Goal: Task Accomplishment & Management: Complete application form

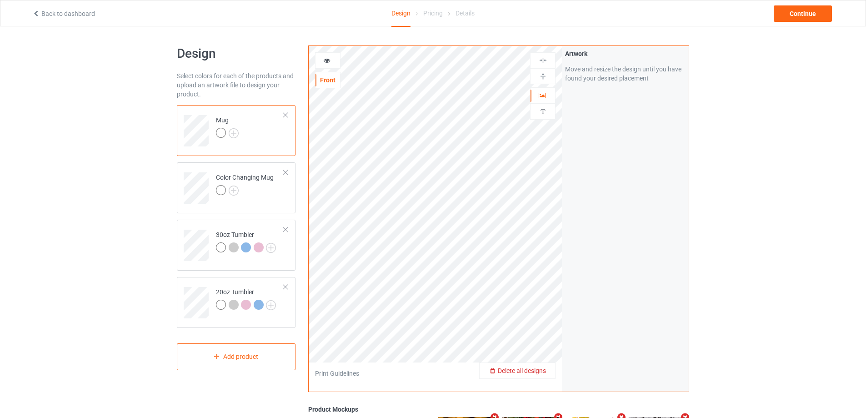
click at [542, 366] on div "Delete all designs" at bounding box center [517, 370] width 75 height 9
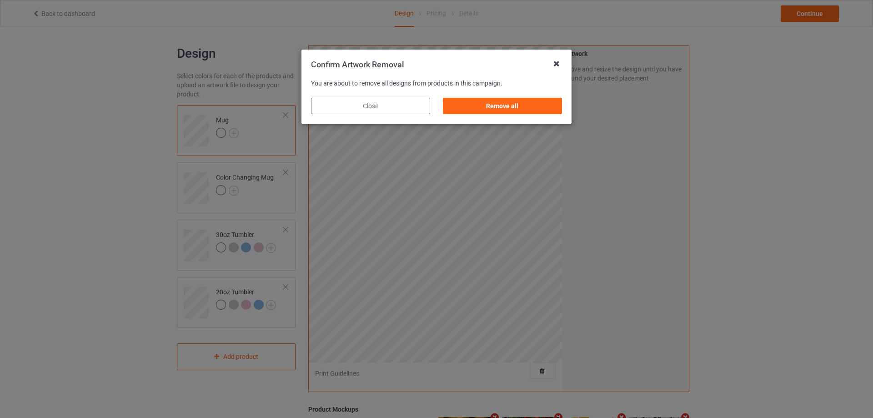
click at [558, 63] on icon at bounding box center [556, 63] width 15 height 15
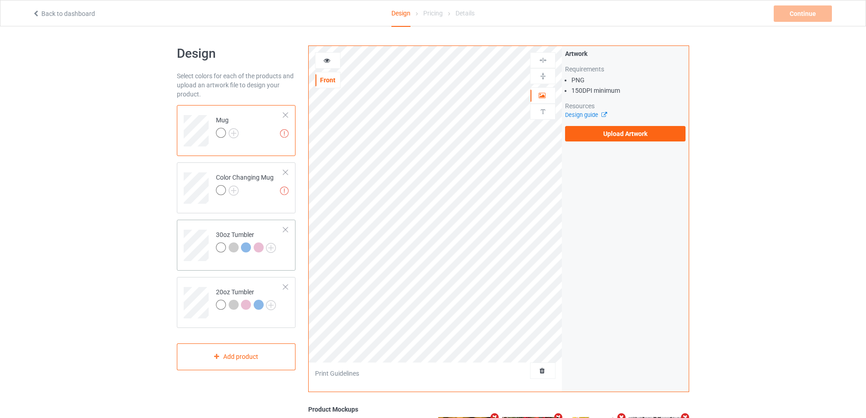
click at [213, 225] on td "30oz Tumbler" at bounding box center [250, 242] width 78 height 38
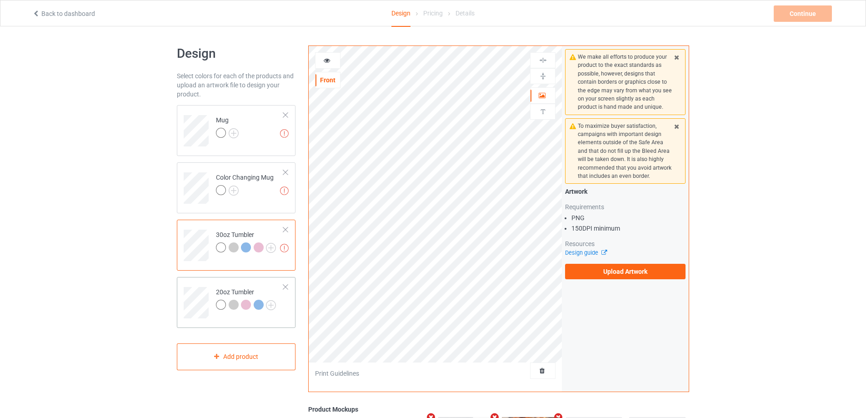
click at [189, 286] on td at bounding box center [197, 299] width 27 height 38
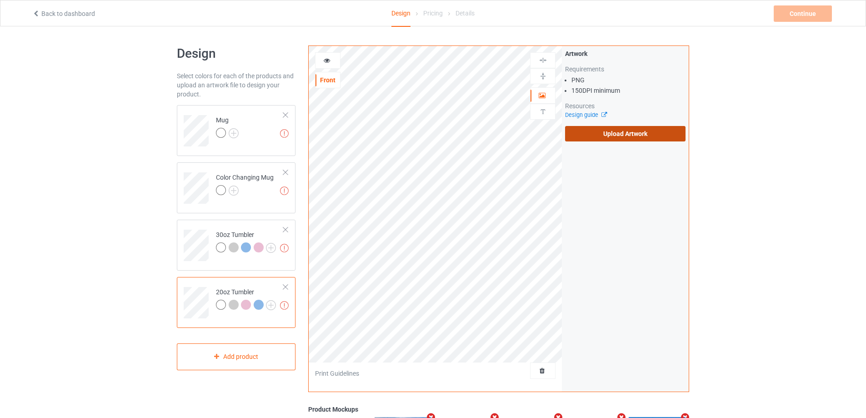
click at [628, 133] on label "Upload Artwork" at bounding box center [625, 133] width 120 height 15
click at [0, 0] on input "Upload Artwork" at bounding box center [0, 0] width 0 height 0
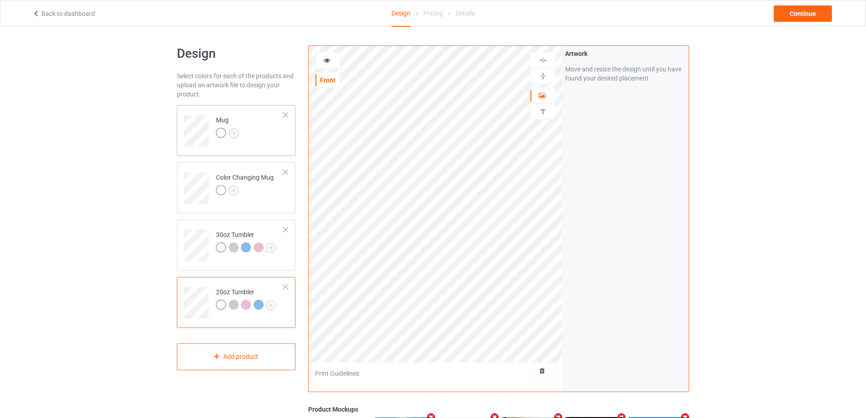
click at [252, 144] on td "Mug" at bounding box center [250, 128] width 78 height 38
click at [546, 76] on img at bounding box center [543, 76] width 9 height 9
click at [328, 62] on icon at bounding box center [327, 59] width 8 height 6
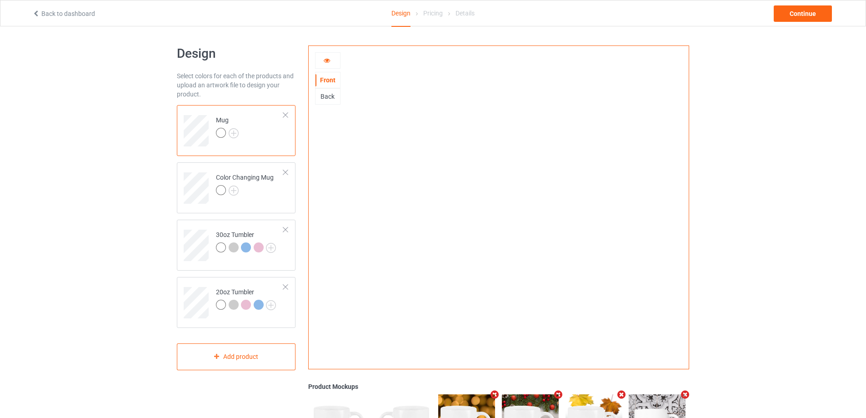
click at [325, 59] on icon at bounding box center [327, 59] width 8 height 6
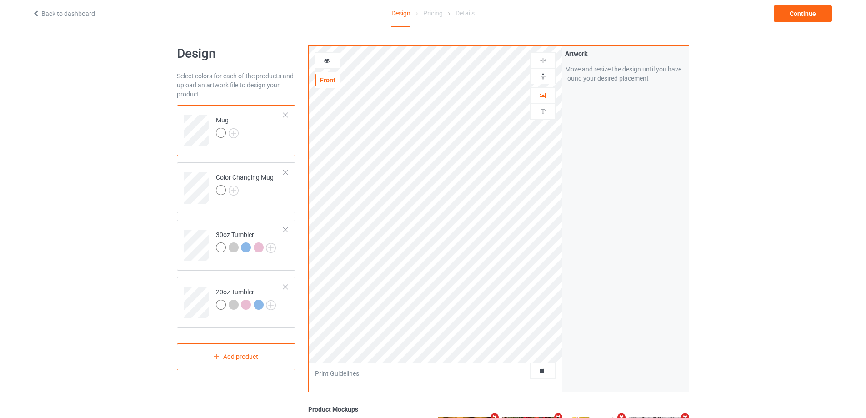
click at [326, 60] on icon at bounding box center [327, 59] width 8 height 6
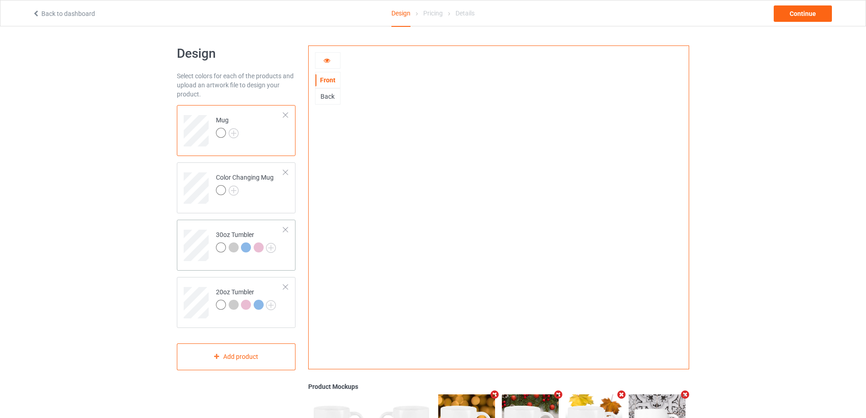
click at [209, 229] on td at bounding box center [197, 242] width 27 height 38
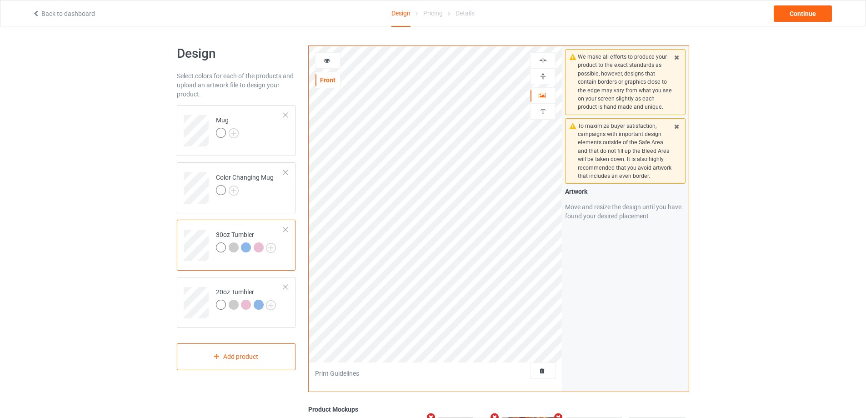
click at [328, 59] on icon at bounding box center [327, 59] width 8 height 6
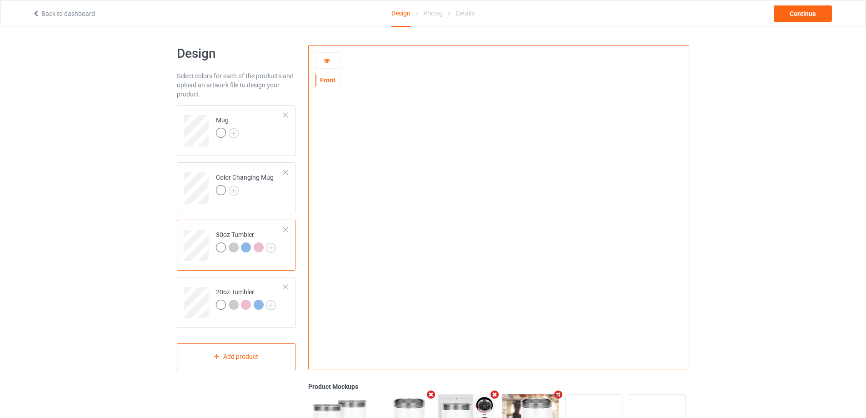
click at [325, 59] on icon at bounding box center [327, 59] width 8 height 6
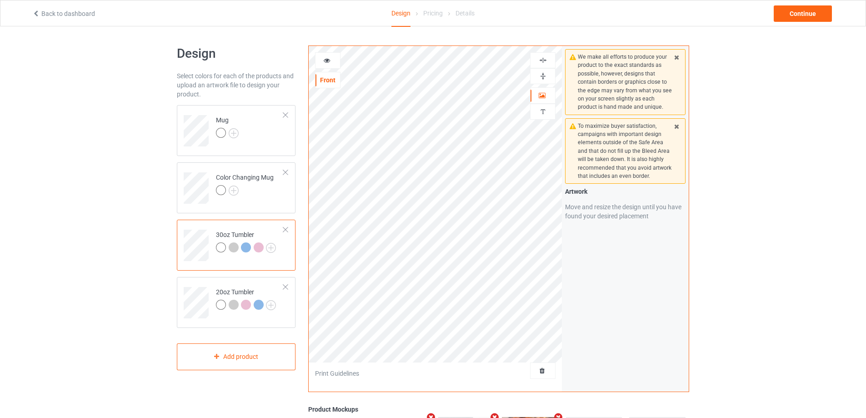
click at [320, 58] on div at bounding box center [327, 60] width 25 height 9
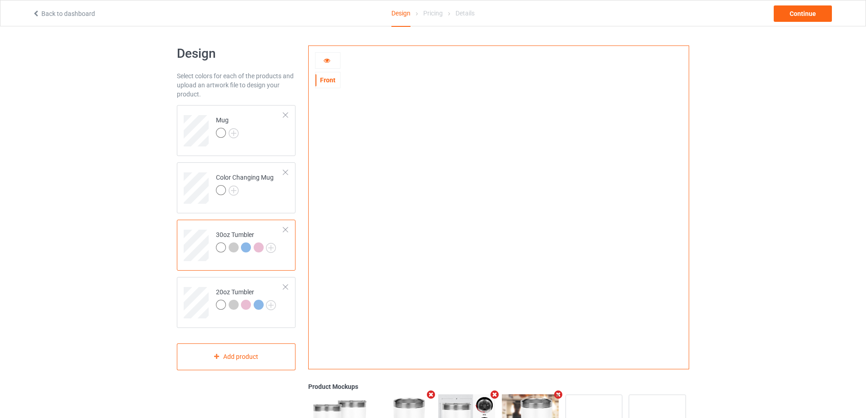
click at [327, 62] on icon at bounding box center [327, 59] width 8 height 6
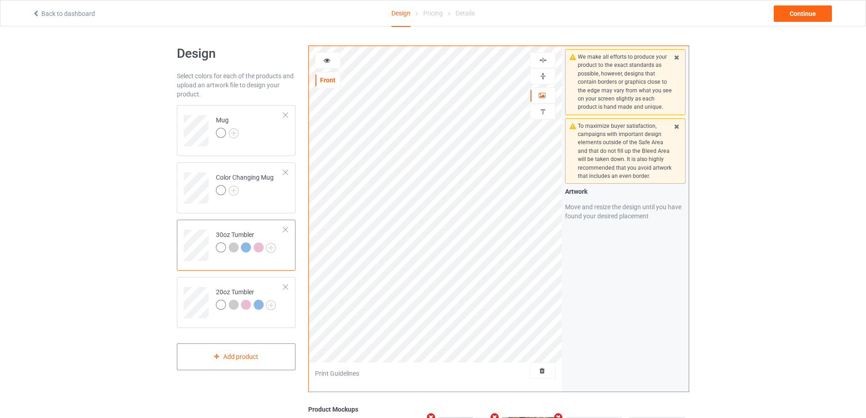
click at [328, 60] on icon at bounding box center [327, 59] width 8 height 6
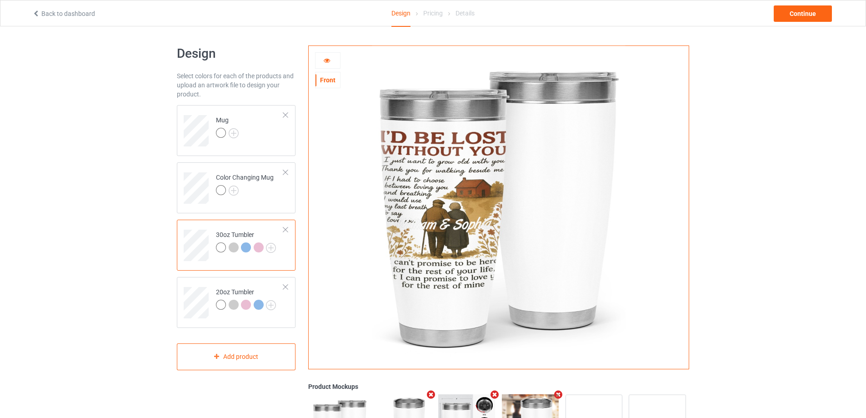
click at [331, 58] on div at bounding box center [327, 60] width 25 height 9
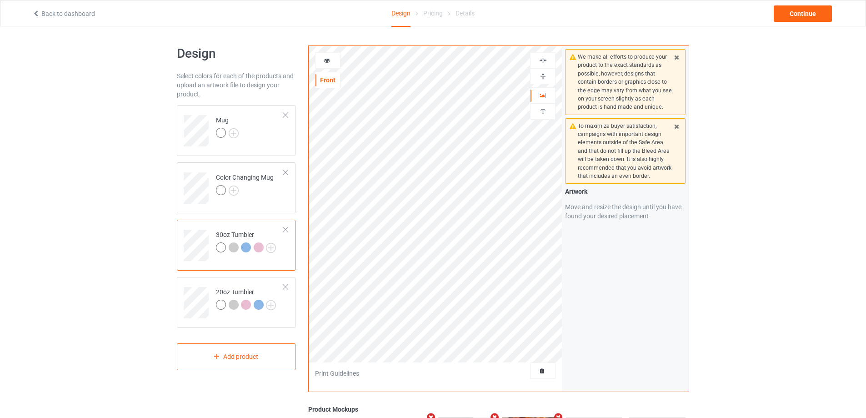
click at [325, 60] on icon at bounding box center [327, 59] width 8 height 6
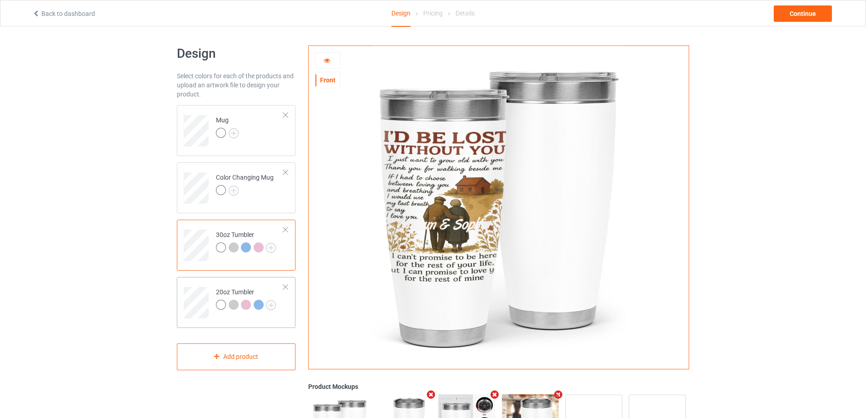
click at [198, 285] on td at bounding box center [197, 299] width 27 height 38
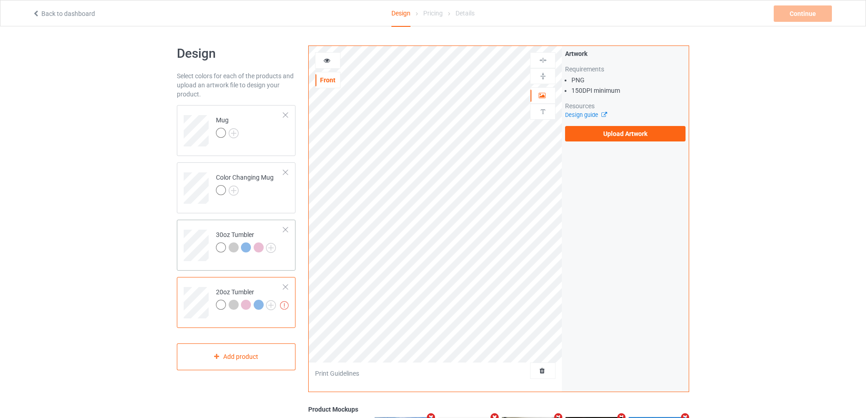
click at [210, 261] on div "30oz Tumbler" at bounding box center [236, 245] width 119 height 51
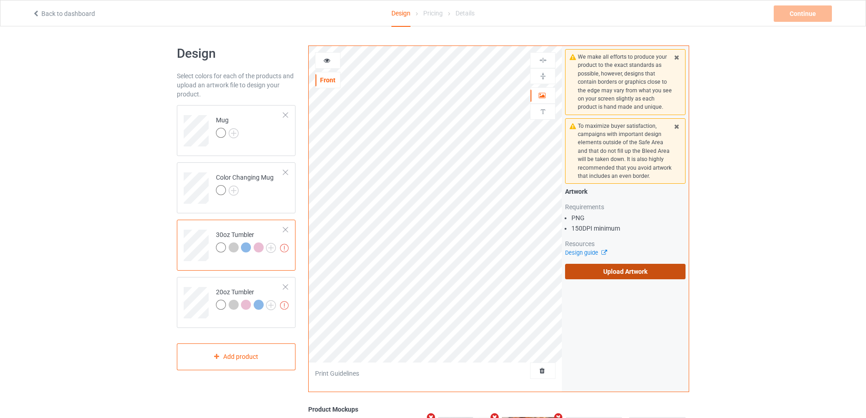
click at [618, 273] on label "Upload Artwork" at bounding box center [625, 271] width 120 height 15
click at [0, 0] on input "Upload Artwork" at bounding box center [0, 0] width 0 height 0
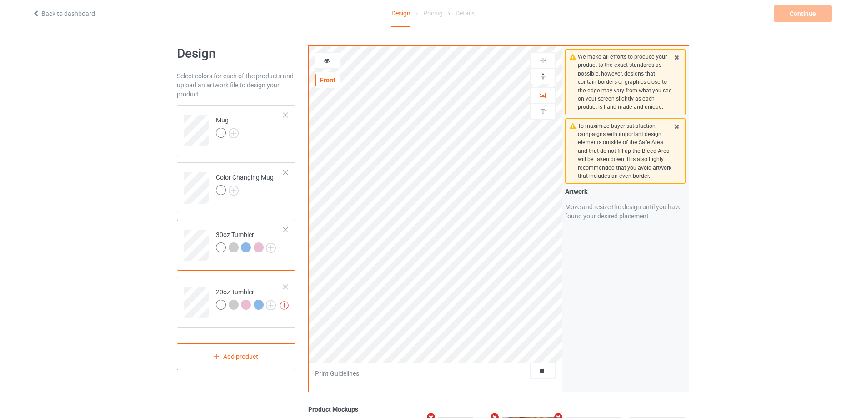
click at [330, 55] on div at bounding box center [327, 60] width 25 height 16
click at [325, 59] on icon at bounding box center [327, 59] width 8 height 6
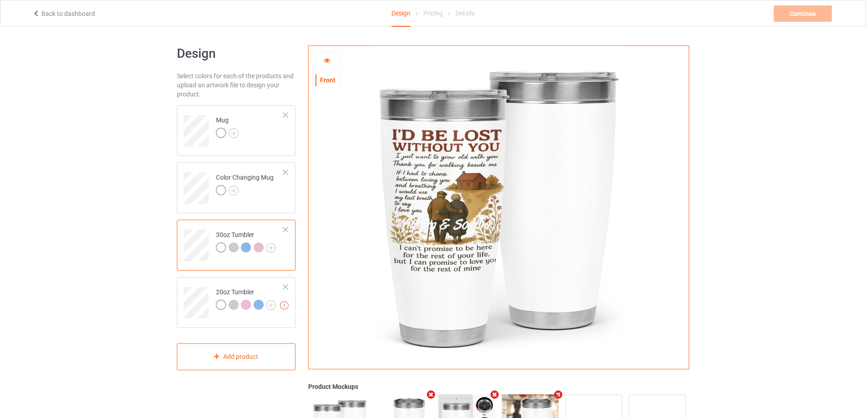
click at [326, 60] on icon at bounding box center [327, 59] width 8 height 6
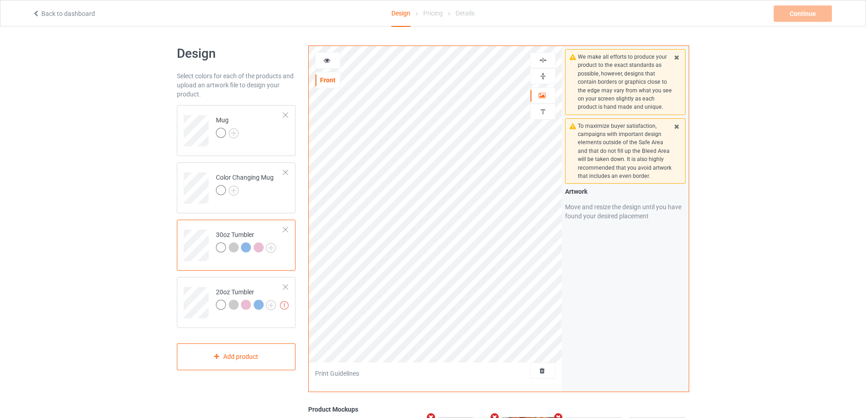
click at [323, 57] on icon at bounding box center [327, 59] width 8 height 6
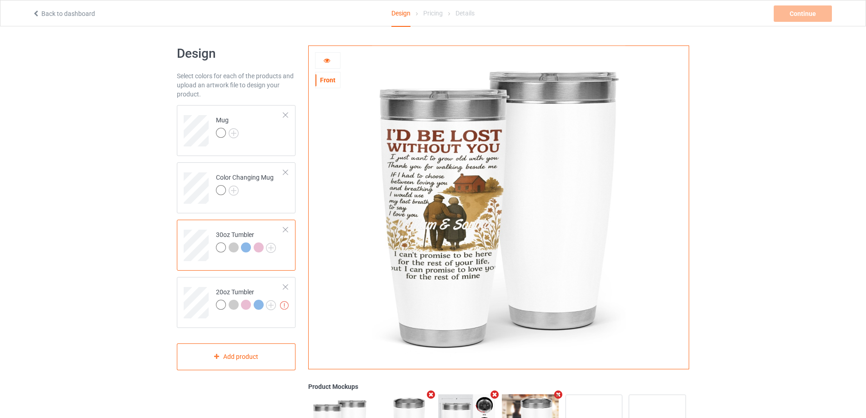
click at [328, 61] on icon at bounding box center [327, 59] width 8 height 6
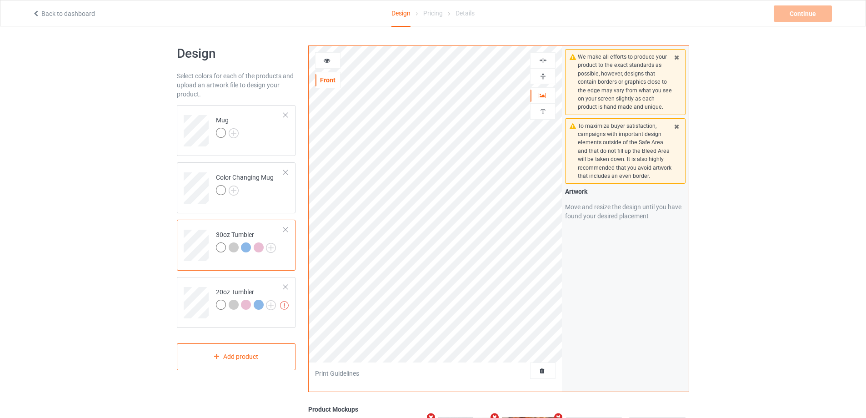
drag, startPoint x: 328, startPoint y: 70, endPoint x: 323, endPoint y: 59, distance: 12.2
click at [323, 59] on icon at bounding box center [327, 59] width 8 height 6
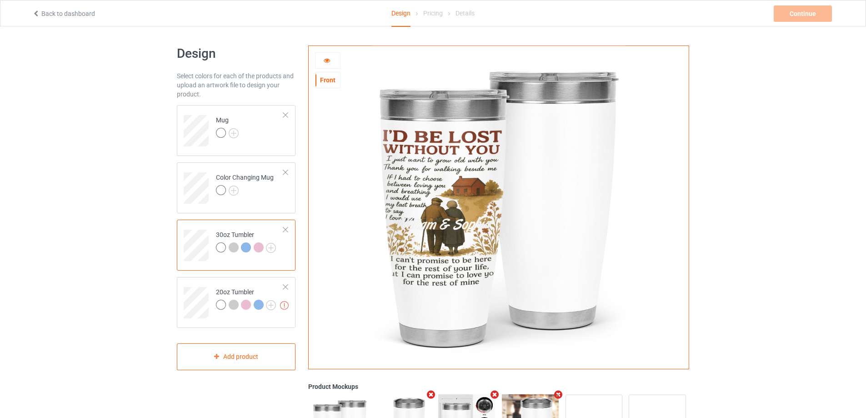
click at [327, 60] on icon at bounding box center [327, 59] width 8 height 6
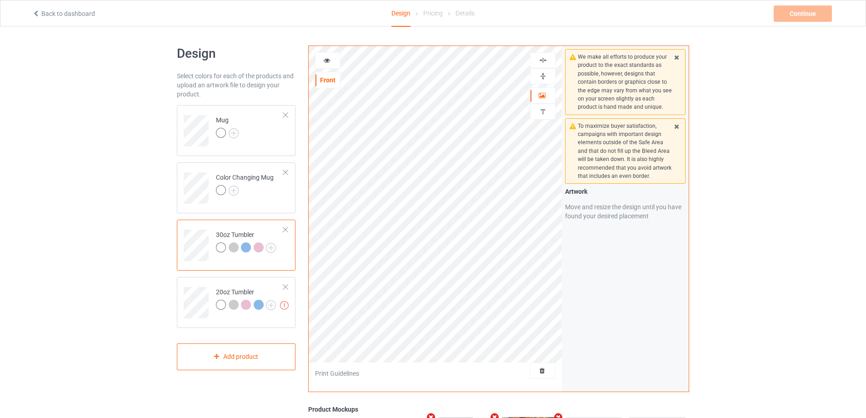
click at [322, 54] on div at bounding box center [327, 60] width 25 height 16
click at [326, 57] on icon at bounding box center [327, 59] width 8 height 6
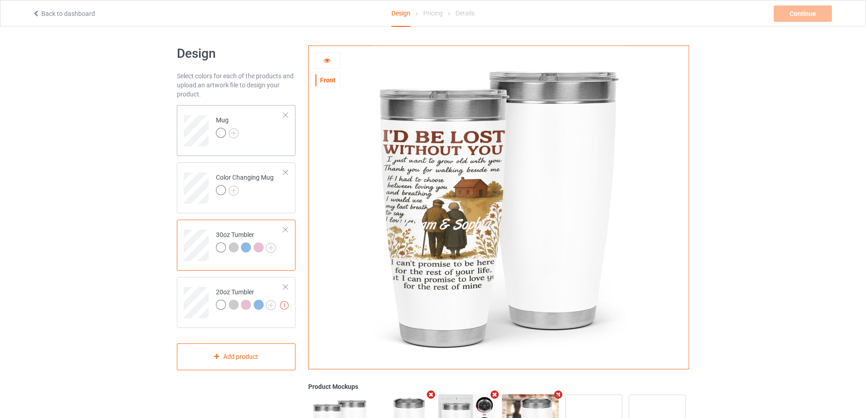
click at [273, 142] on td "Mug" at bounding box center [250, 128] width 78 height 38
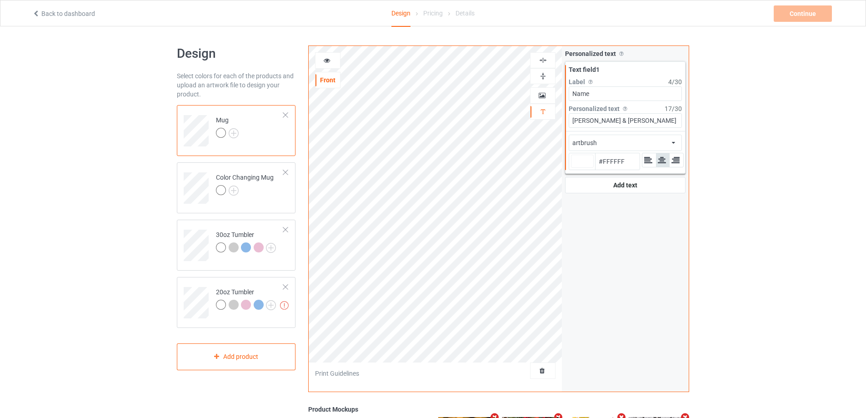
click at [577, 162] on div at bounding box center [582, 161] width 23 height 13
click at [577, 168] on input "#ffffff" at bounding box center [582, 174] width 23 height 12
type input "#785e5e"
type input "#785E5E"
type input "#5d4c4c"
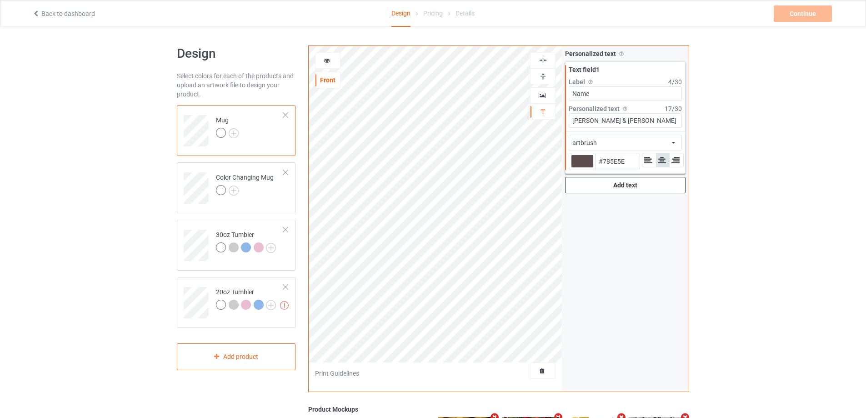
type input "#5D4C4C"
type input "#2b2626"
type input "#2B2626"
type input "#0d0c0c"
type input "#0D0C0C"
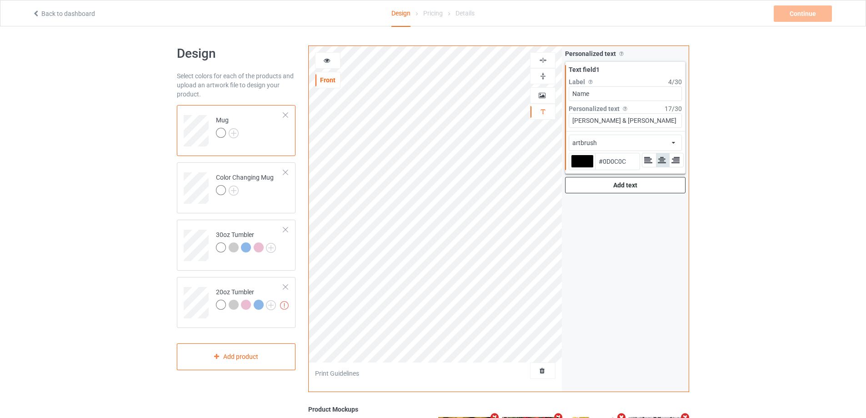
type input "#000000"
click at [326, 60] on icon at bounding box center [327, 59] width 8 height 6
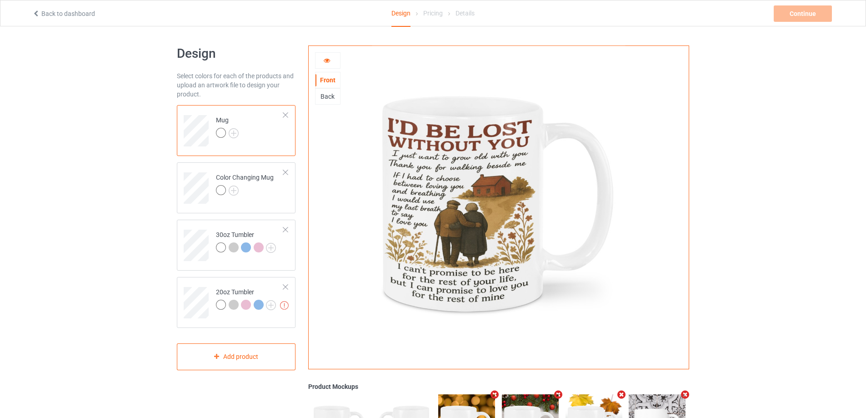
click at [333, 60] on div at bounding box center [327, 60] width 25 height 9
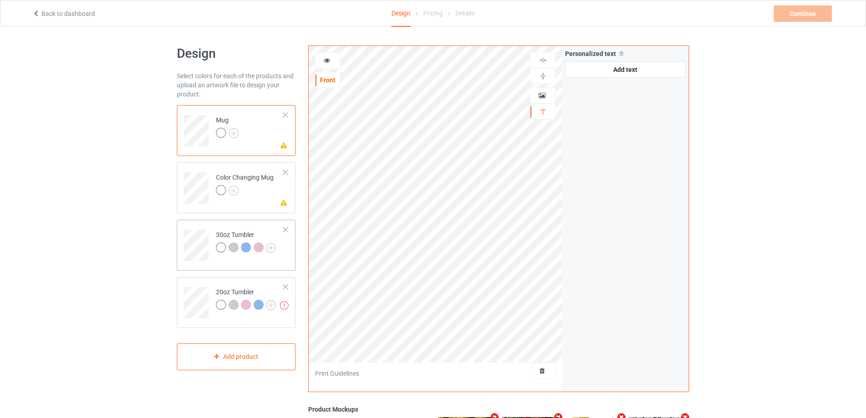
click at [227, 224] on td "30oz Tumbler" at bounding box center [250, 242] width 78 height 38
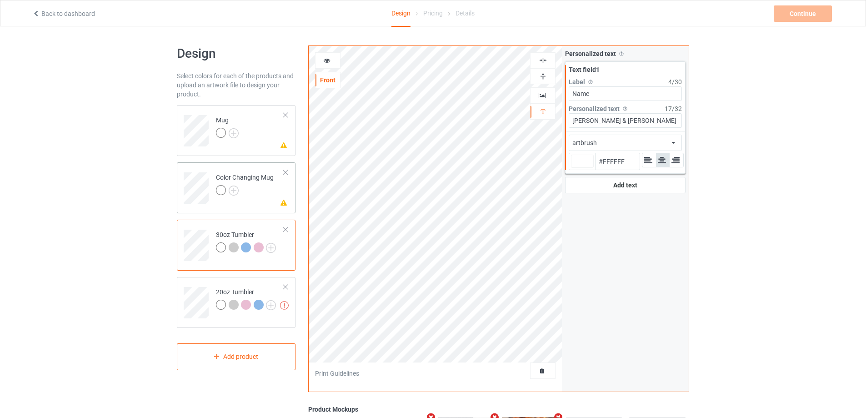
type input "#ffffff"
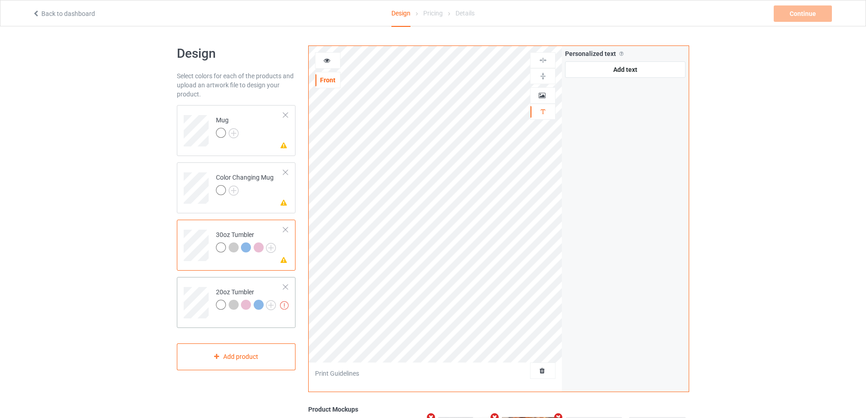
click at [208, 282] on td at bounding box center [197, 299] width 27 height 38
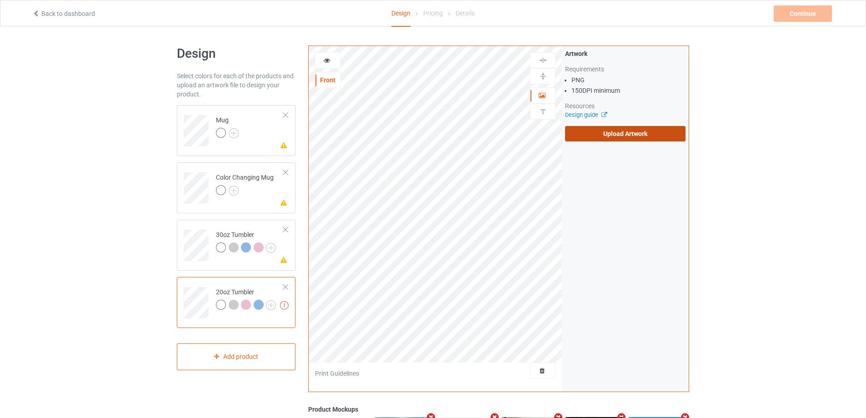
click at [626, 133] on label "Upload Artwork" at bounding box center [625, 133] width 120 height 15
click at [0, 0] on input "Upload Artwork" at bounding box center [0, 0] width 0 height 0
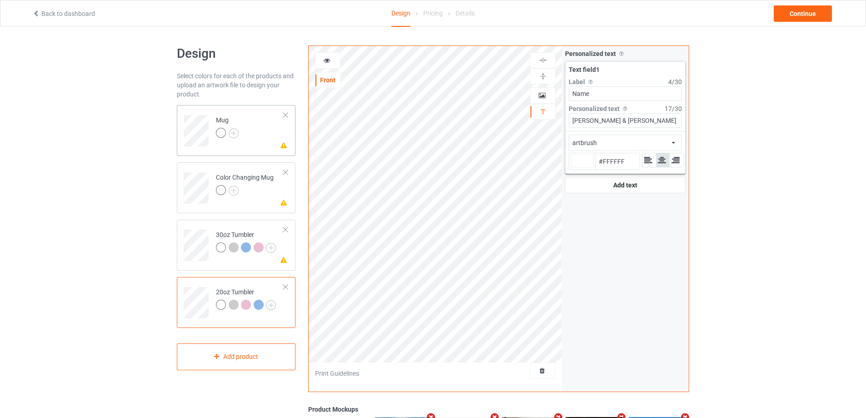
click at [267, 136] on td "Please check the personalized design Mug" at bounding box center [250, 128] width 78 height 38
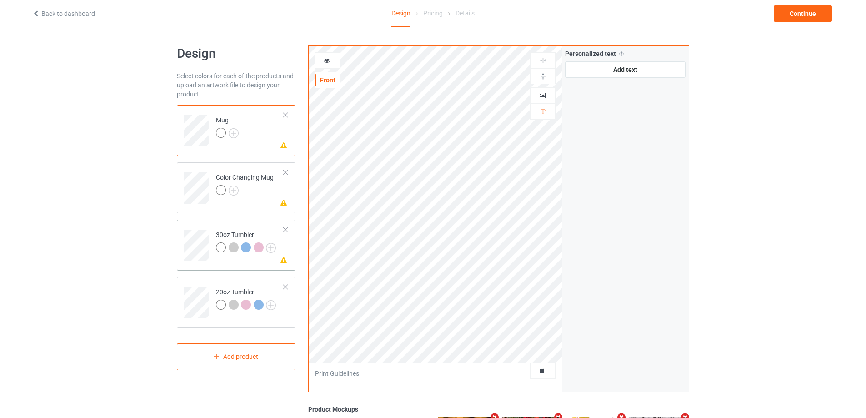
click at [200, 229] on td at bounding box center [197, 242] width 27 height 38
click at [199, 284] on td at bounding box center [197, 299] width 27 height 38
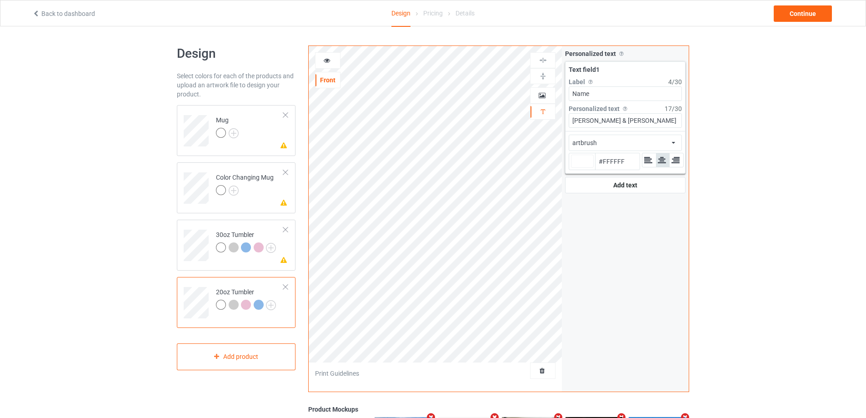
type input "#ffffff"
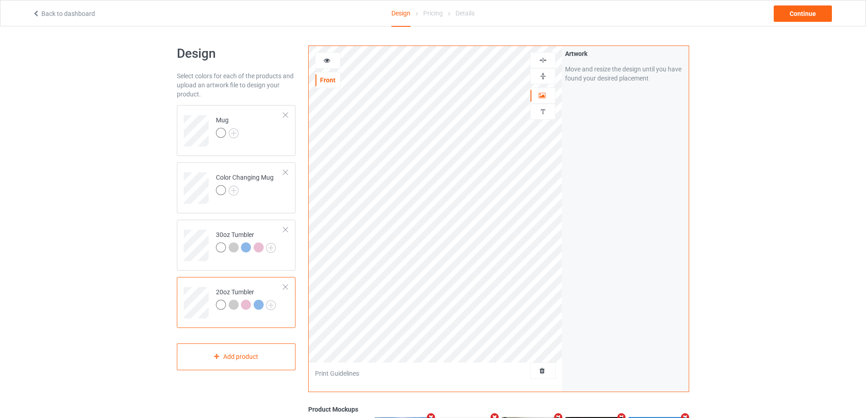
click at [331, 59] on div at bounding box center [327, 60] width 25 height 9
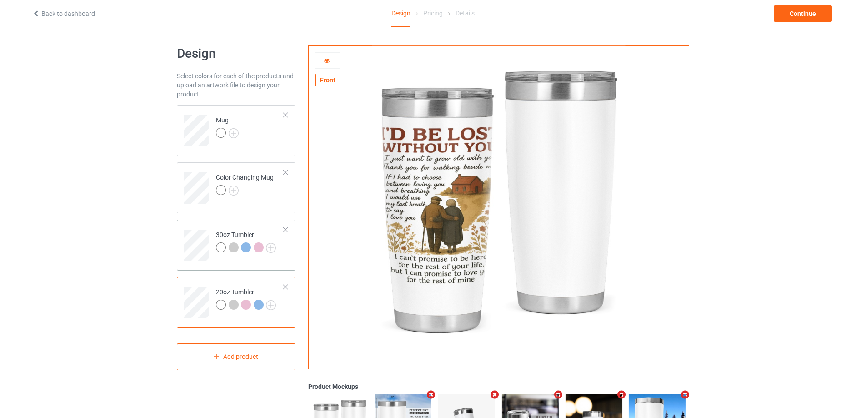
click at [212, 226] on td "30oz Tumbler" at bounding box center [250, 242] width 78 height 38
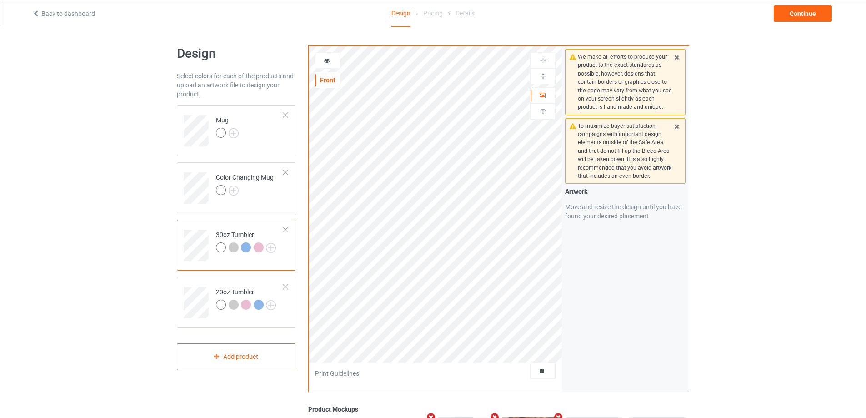
click at [327, 58] on icon at bounding box center [327, 59] width 8 height 6
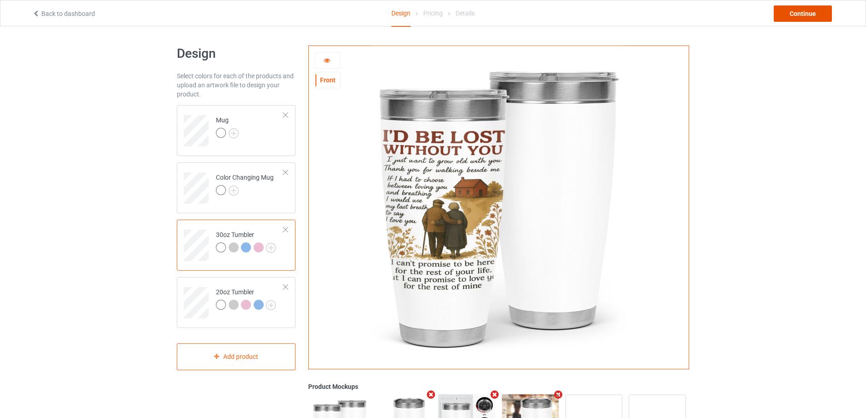
click at [797, 18] on div "Continue" at bounding box center [803, 13] width 58 height 16
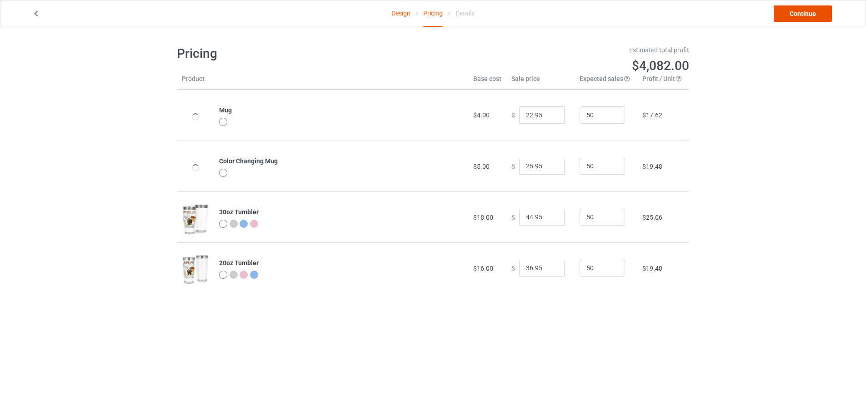
click at [797, 18] on link "Continue" at bounding box center [803, 13] width 58 height 16
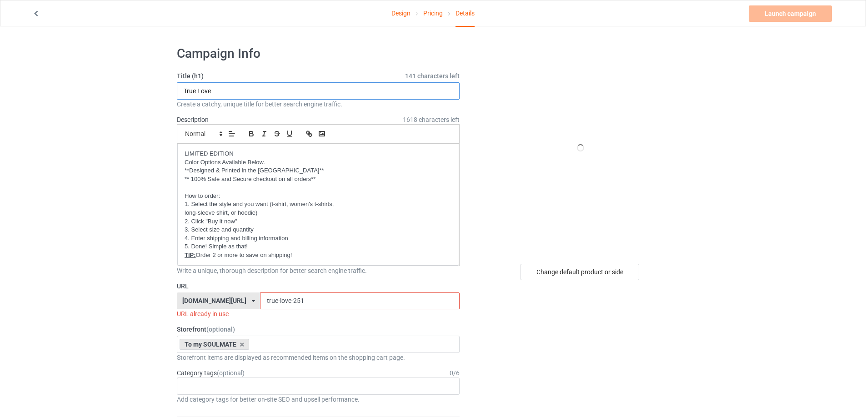
drag, startPoint x: 224, startPoint y: 94, endPoint x: 170, endPoint y: 90, distance: 53.8
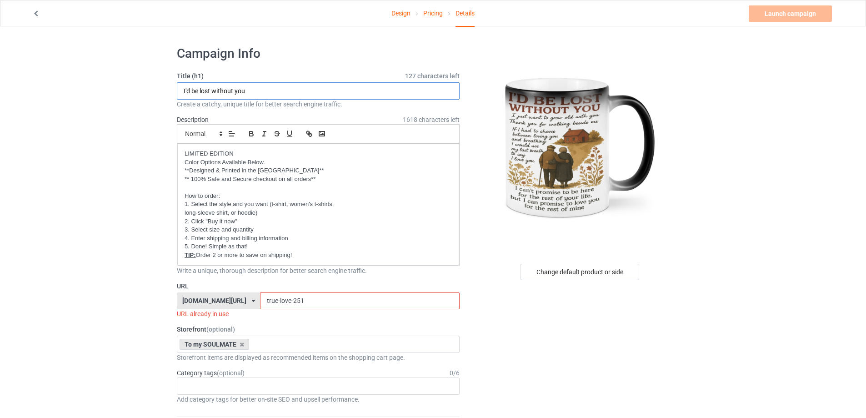
type input "I'd be lost without you"
drag, startPoint x: 312, startPoint y: 300, endPoint x: 179, endPoint y: 282, distance: 134.5
click at [179, 290] on div "URL [DOMAIN_NAME][URL] [DOMAIN_NAME][URL] [DOMAIN_NAME][URL] [DOMAIN_NAME][URL]…" at bounding box center [318, 299] width 283 height 37
type input "ư"
click at [265, 303] on input "with you" at bounding box center [359, 300] width 199 height 17
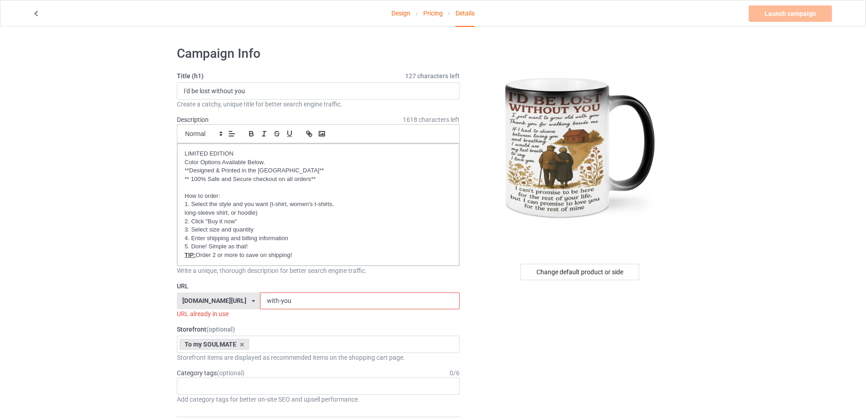
click at [308, 298] on input "with-you" at bounding box center [359, 300] width 199 height 17
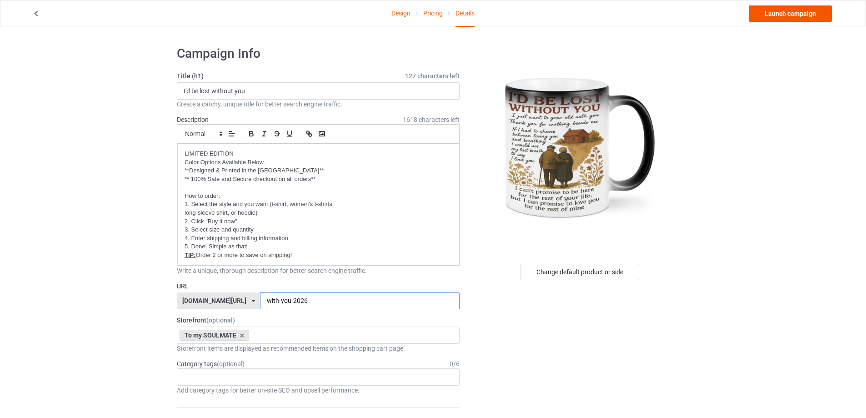
type input "with-you-2026"
click at [781, 17] on link "Launch campaign" at bounding box center [790, 13] width 83 height 16
